Goal: Download file/media

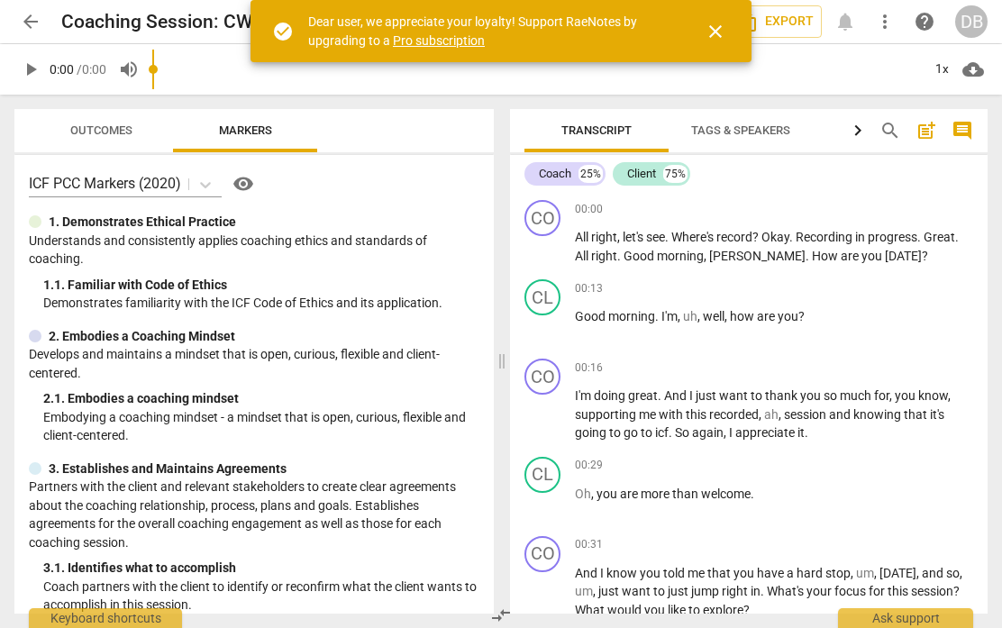
scroll to position [1, 0]
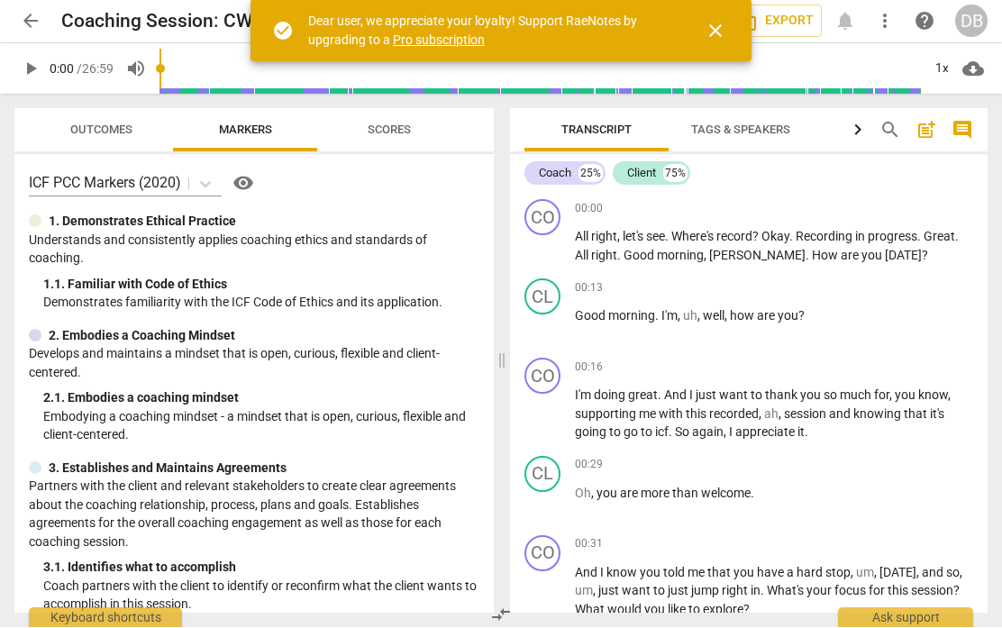
click at [719, 17] on button "close" at bounding box center [715, 31] width 43 height 43
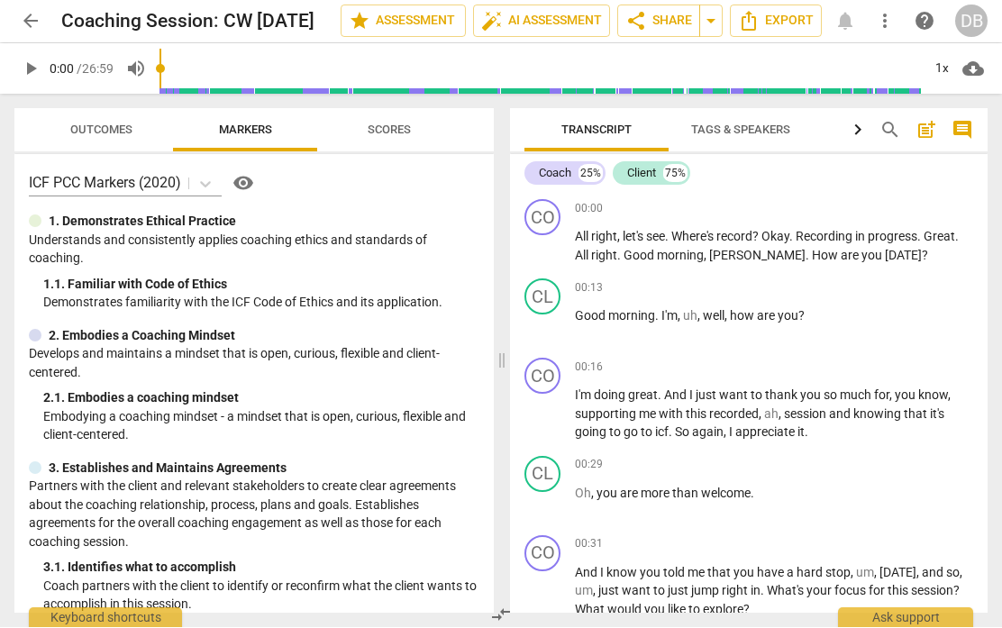
click at [928, 22] on span "help" at bounding box center [925, 22] width 22 height 22
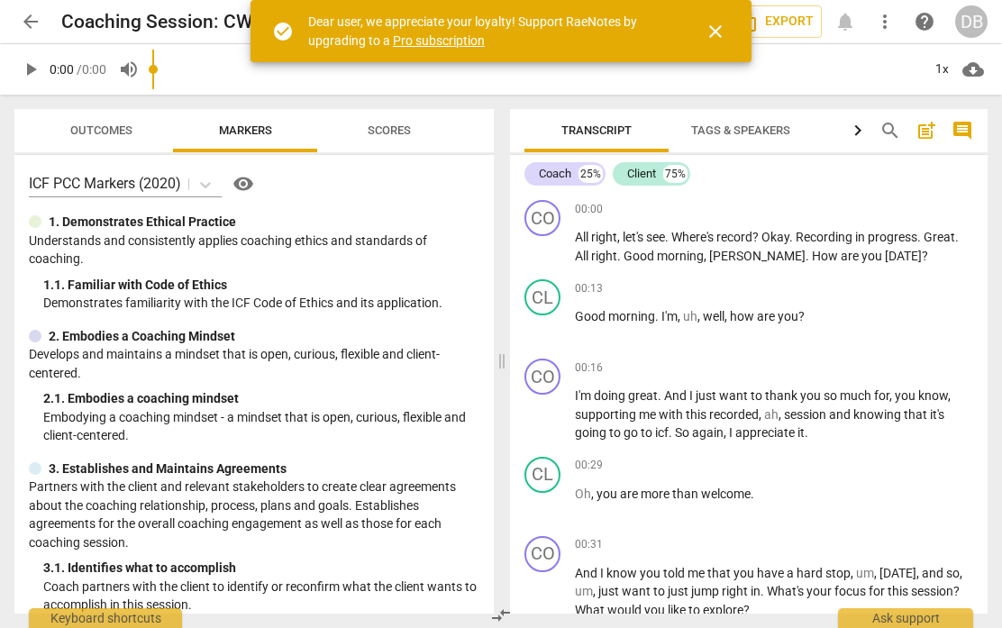
scroll to position [1, 0]
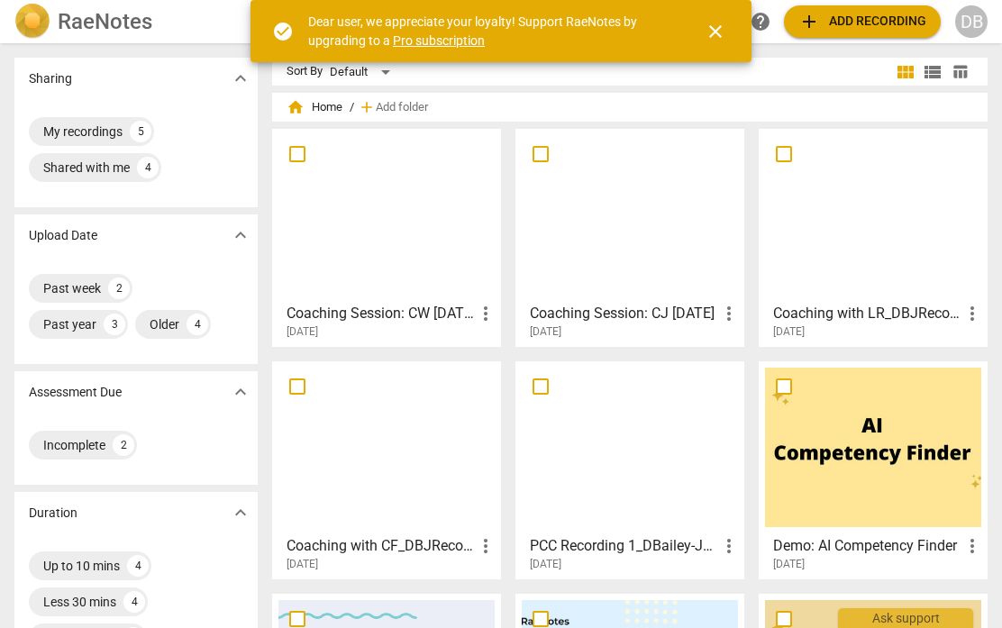
click at [653, 314] on h3 "Coaching Session: CJ 9-2-25" at bounding box center [624, 314] width 188 height 22
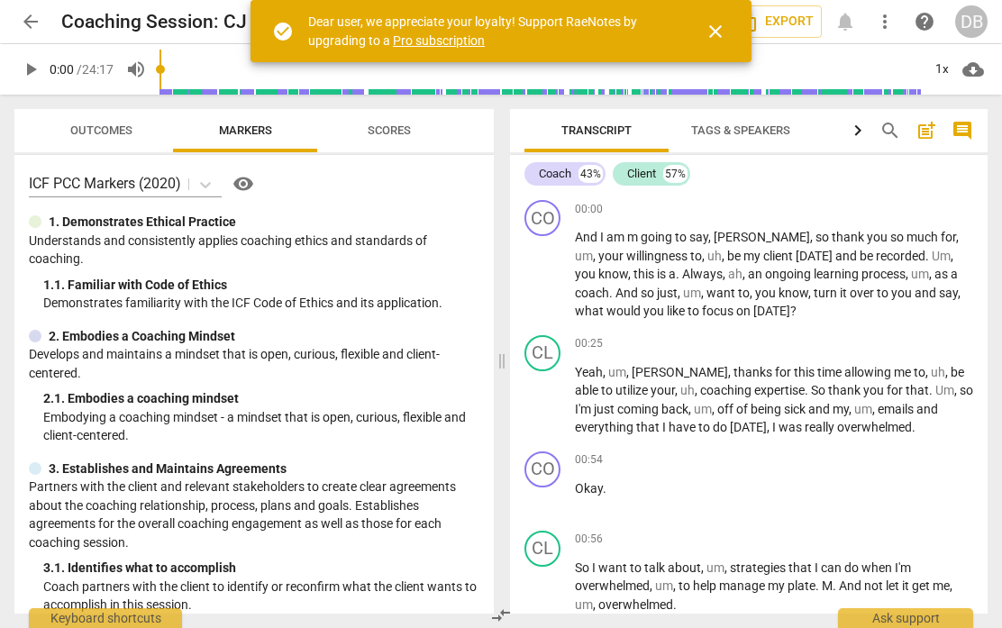
click at [721, 33] on span "close" at bounding box center [716, 32] width 22 height 22
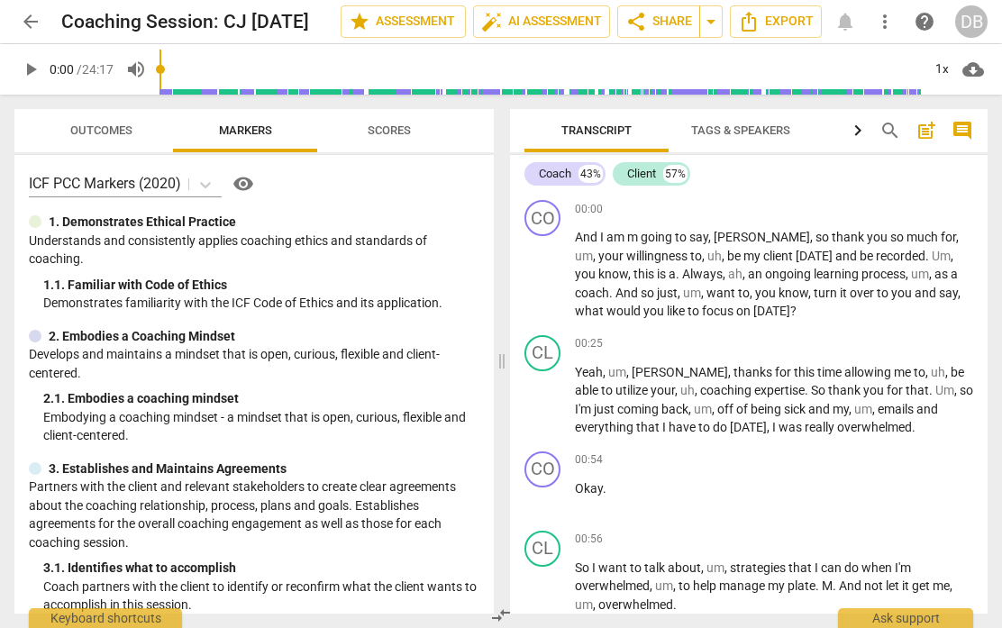
click at [773, 25] on span "Export" at bounding box center [776, 22] width 76 height 22
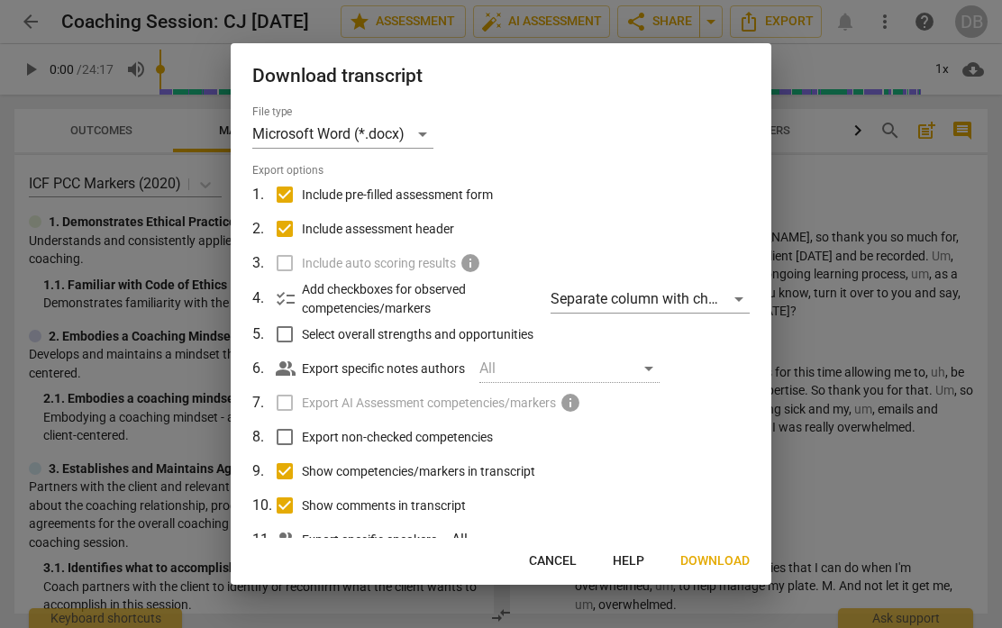
click at [732, 553] on span "Download" at bounding box center [715, 562] width 69 height 18
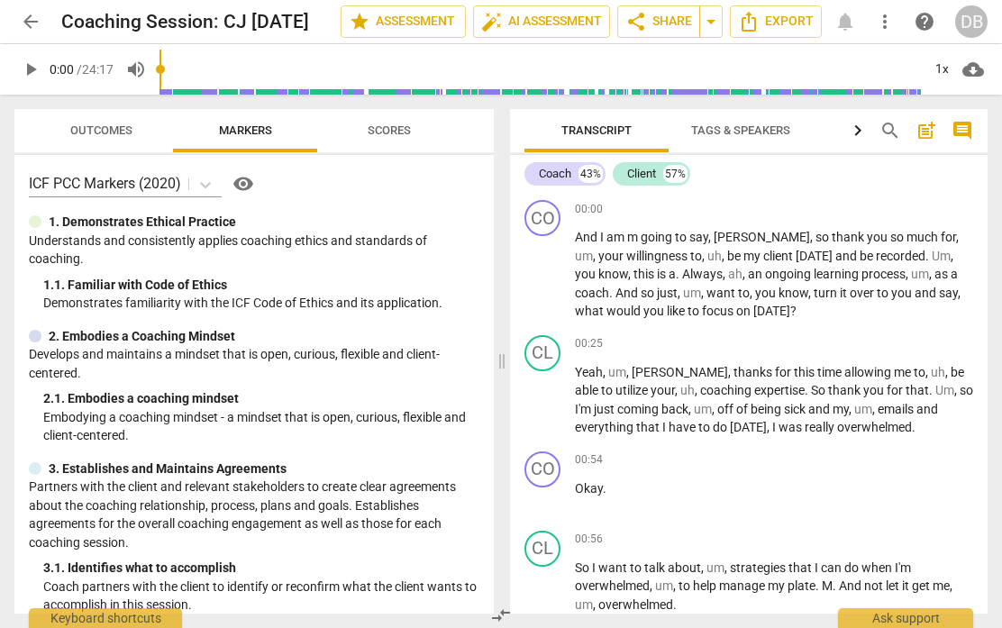
click at [992, 256] on div "Transcript Tags & Speakers Analytics search post_add comment Coach 43% Client 5…" at bounding box center [752, 362] width 499 height 534
